Goal: Navigation & Orientation: Find specific page/section

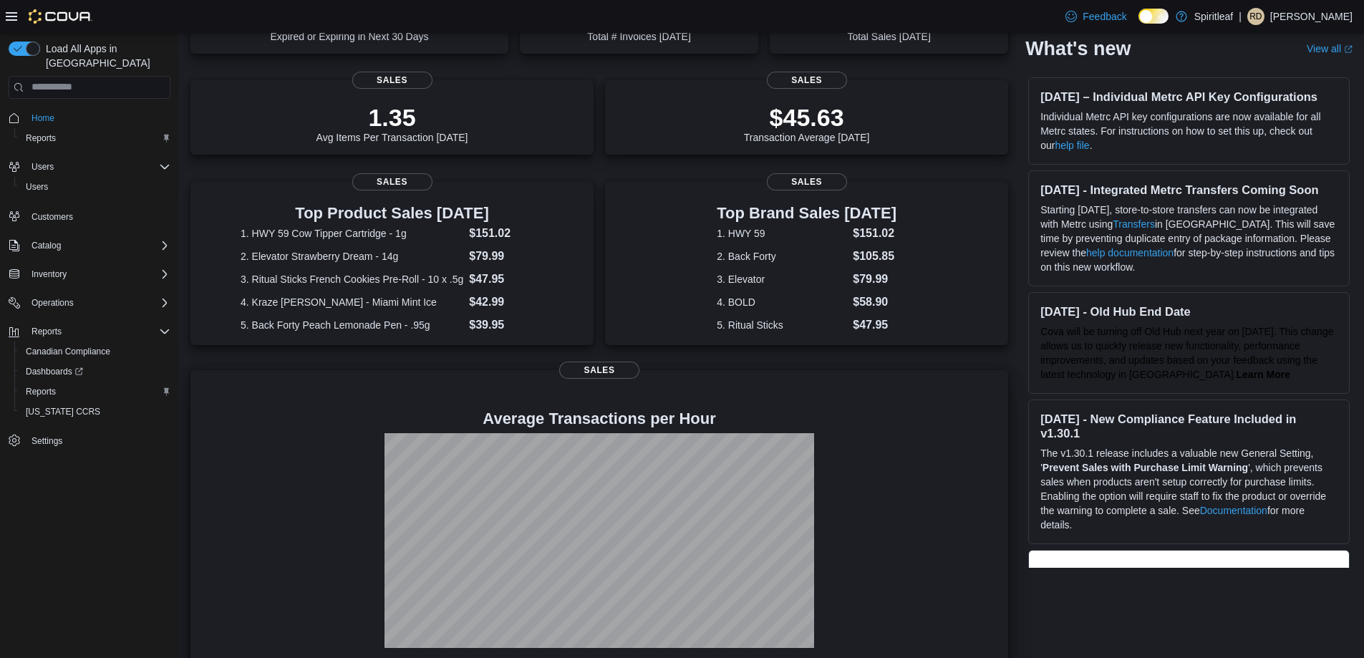
scroll to position [180, 0]
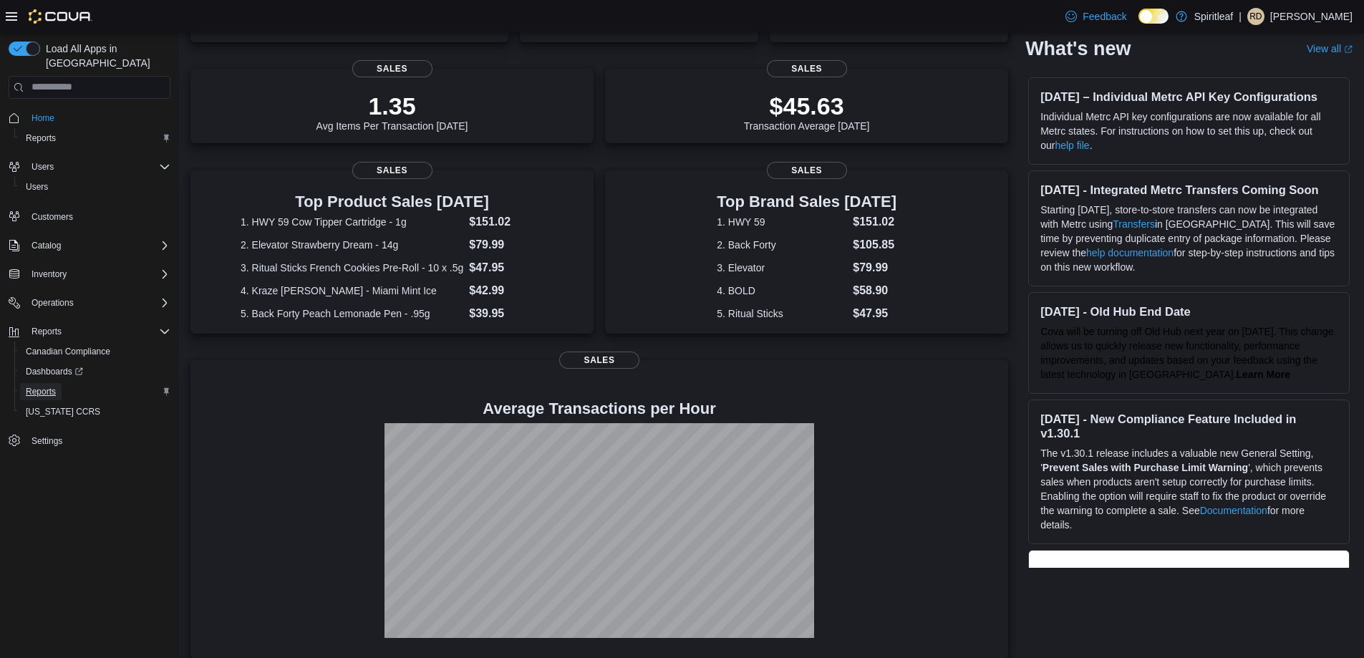
click at [44, 383] on span "Reports" at bounding box center [41, 391] width 30 height 17
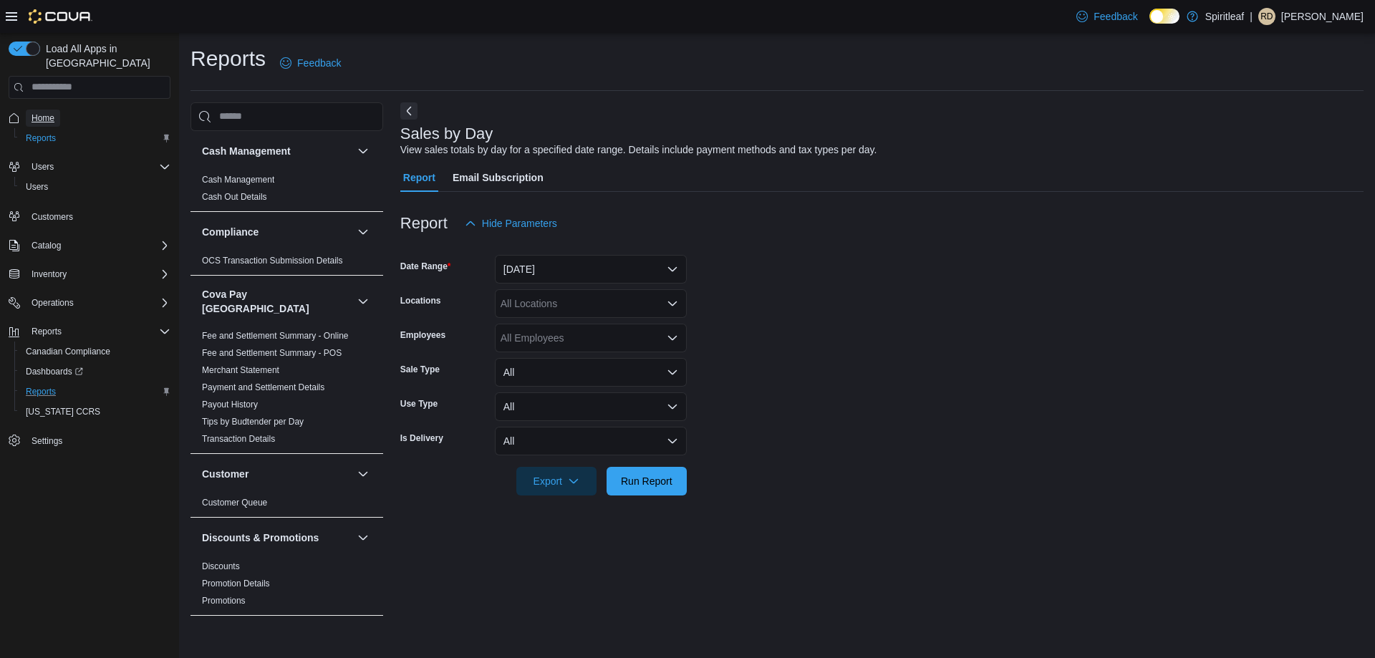
click at [58, 110] on link "Home" at bounding box center [43, 118] width 34 height 17
